Goal: Check status

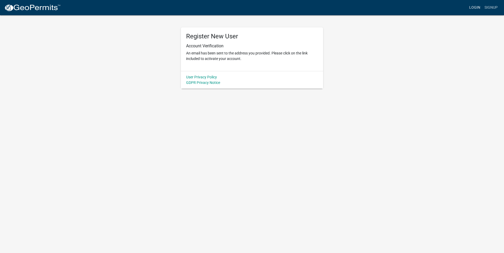
click at [473, 7] on link "Login" at bounding box center [474, 8] width 15 height 10
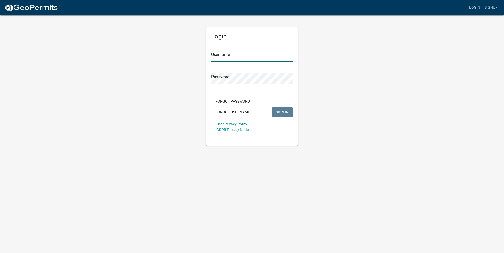
type input "cdukes"
click at [281, 113] on span "SIGN IN" at bounding box center [282, 112] width 13 height 4
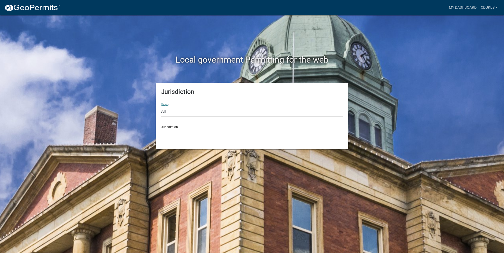
click at [183, 111] on select "All [US_STATE] [US_STATE] [US_STATE] [US_STATE] [US_STATE] [US_STATE] [US_STATE…" at bounding box center [252, 111] width 182 height 11
click at [419, 87] on div "Local government Permitting for the web Jurisdiction State All [US_STATE] [US_S…" at bounding box center [252, 126] width 504 height 253
click at [460, 6] on link "My Dashboard" at bounding box center [462, 8] width 32 height 10
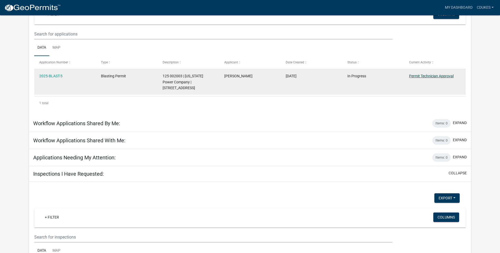
scroll to position [52, 0]
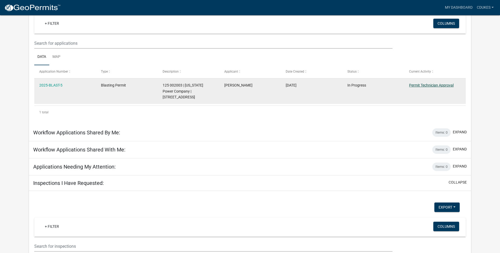
click at [416, 85] on link "Permit Technician Approval" at bounding box center [431, 85] width 45 height 4
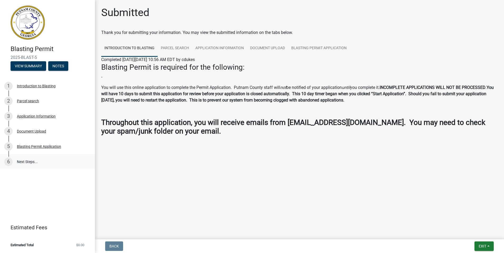
click at [16, 162] on link "6 Next Steps..." at bounding box center [47, 161] width 95 height 15
click at [321, 50] on link "Blasting Permit Application" at bounding box center [319, 48] width 62 height 17
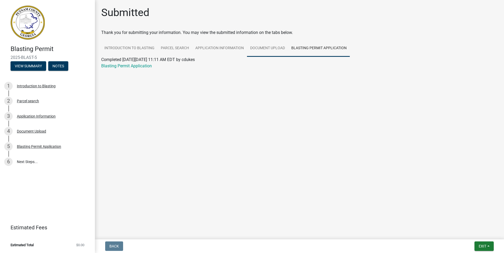
click at [260, 49] on link "Document Upload" at bounding box center [267, 48] width 41 height 17
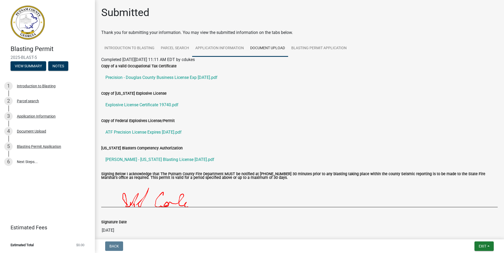
click at [229, 50] on link "Application Information" at bounding box center [219, 48] width 55 height 17
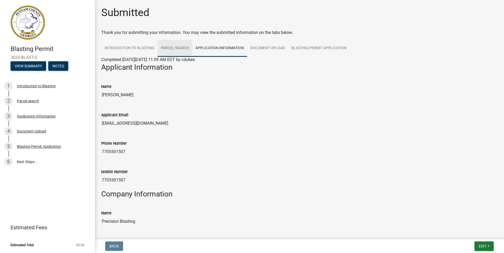
click at [174, 50] on link "Parcel search" at bounding box center [175, 48] width 35 height 17
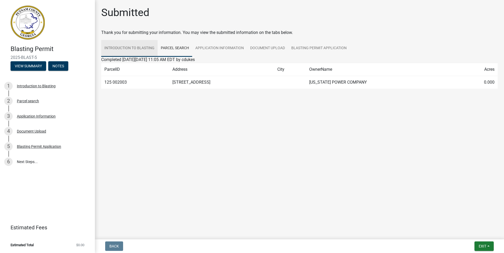
click at [131, 50] on link "Introduction to Blasting" at bounding box center [129, 48] width 56 height 17
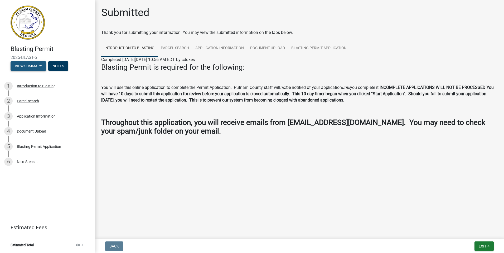
click at [36, 64] on button "View Summary" at bounding box center [29, 65] width 36 height 9
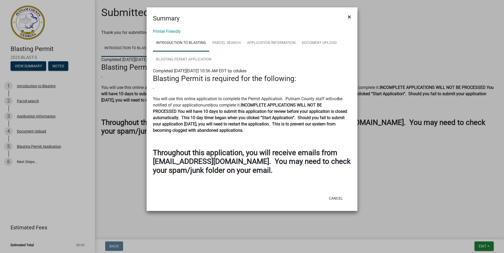
drag, startPoint x: 348, startPoint y: 18, endPoint x: 367, endPoint y: 22, distance: 19.2
click at [348, 18] on span "×" at bounding box center [348, 16] width 3 height 7
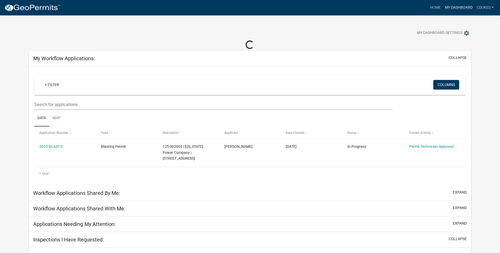
click at [448, 6] on link "My Dashboard" at bounding box center [458, 8] width 32 height 10
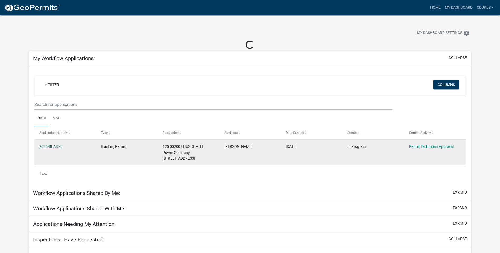
click at [59, 147] on link "2025-BLAST-5" at bounding box center [50, 147] width 23 height 4
